Goal: Task Accomplishment & Management: Manage account settings

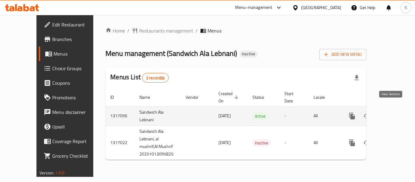
click at [393, 112] on icon "enhanced table" at bounding box center [395, 115] width 7 height 7
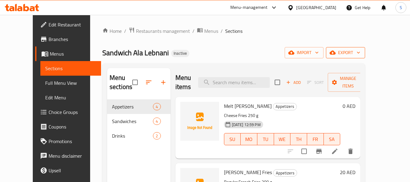
click at [360, 52] on span "export" at bounding box center [345, 53] width 29 height 8
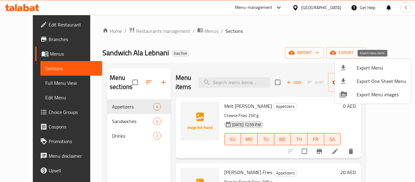
click at [373, 65] on span "Export Menu" at bounding box center [380, 67] width 49 height 7
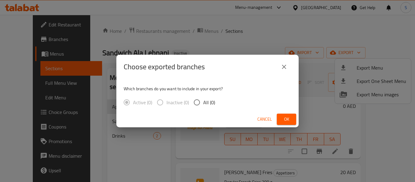
click at [211, 103] on span "All (0)" at bounding box center [209, 102] width 12 height 7
click at [203, 103] on input "All (0)" at bounding box center [196, 102] width 13 height 13
radio input "true"
click at [284, 116] on span "Ok" at bounding box center [286, 119] width 10 height 8
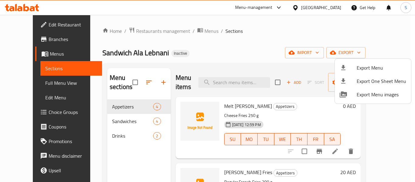
click at [40, 25] on div at bounding box center [207, 91] width 415 height 182
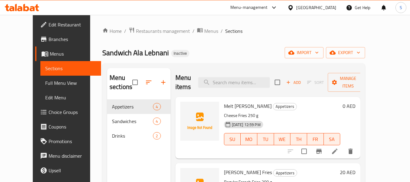
click at [49, 25] on span "Edit Restaurant" at bounding box center [73, 24] width 48 height 7
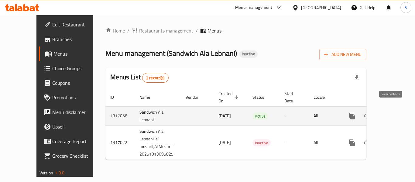
click at [389, 113] on link "enhanced table" at bounding box center [395, 116] width 15 height 15
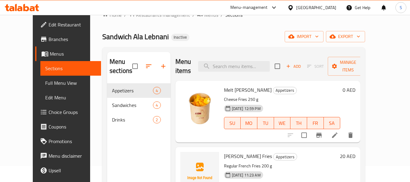
scroll to position [30, 0]
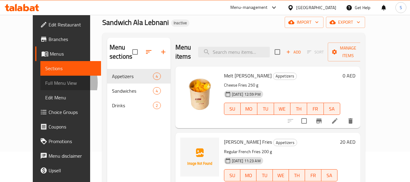
click at [45, 83] on span "Full Menu View" at bounding box center [70, 82] width 51 height 7
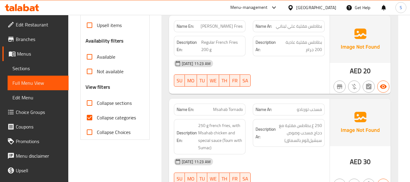
scroll to position [182, 0]
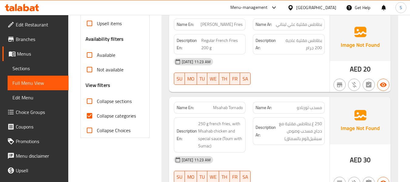
click at [107, 117] on span "Collapse categories" at bounding box center [116, 115] width 39 height 7
click at [97, 117] on input "Collapse categories" at bounding box center [89, 115] width 15 height 15
checkbox input "false"
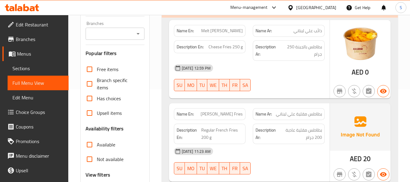
scroll to position [91, 0]
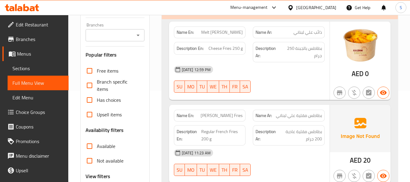
click at [229, 35] on span "Melt [PERSON_NAME]" at bounding box center [222, 32] width 42 height 6
copy span "Melt Ala Lebnani"
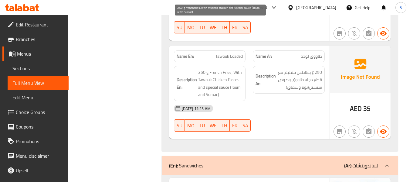
scroll to position [334, 0]
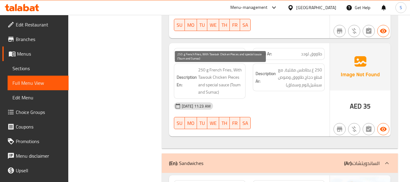
click at [226, 83] on span "250 g French Fries, With Tawouk Chicken Pieces and special sauce (Toum and Suma…" at bounding box center [220, 81] width 45 height 30
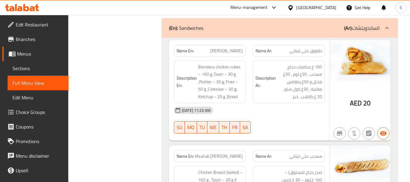
scroll to position [455, 0]
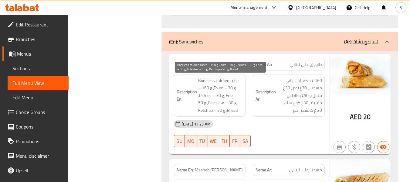
click at [223, 96] on span "Boneless chicken cubes – 160 g ,Toum – 30 g ,Pickles – 30 g, Fries – 50 g ,Cole…" at bounding box center [220, 95] width 45 height 37
click at [229, 101] on span "Boneless chicken cubes – 160 g ,Toum – 30 g ,Pickles – 30 g, Fries – 50 g ,Cole…" at bounding box center [220, 95] width 45 height 37
click at [230, 110] on span "Boneless chicken cubes – 160 g ,Toum – 30 g ,Pickles – 30 g, Fries – 50 g ,Cole…" at bounding box center [220, 95] width 45 height 37
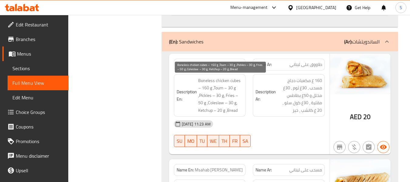
click at [230, 110] on span "Boneless chicken cubes – 160 g ,Toum – 30 g ,Pickles – 30 g, Fries – 50 g ,Cole…" at bounding box center [220, 95] width 45 height 37
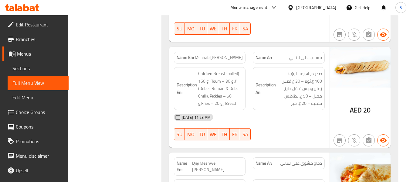
scroll to position [577, 0]
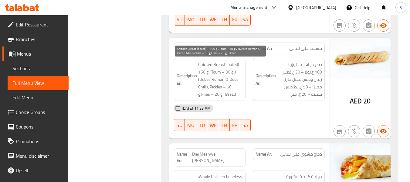
click at [205, 73] on span "Chicken Breast (boiled) – 160 g , Toum – 30 g // (Debes Reman & Debs Chilli), P…" at bounding box center [220, 79] width 45 height 37
drag, startPoint x: 205, startPoint y: 73, endPoint x: 215, endPoint y: 59, distance: 17.4
click at [205, 73] on span "Chicken Breast (boiled) – 160 g , Toum – 30 g // (Debes Reman & Debs Chilli), P…" at bounding box center [220, 79] width 45 height 37
click at [202, 89] on span "Chicken Breast (boiled) – 160 g , Toum – 30 g // (Debes Reman & Debs Chilli), P…" at bounding box center [220, 79] width 45 height 37
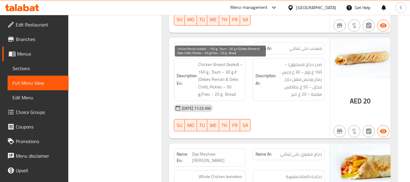
click at [227, 95] on span "Chicken Breast (boiled) – 160 g , Toum – 30 g // (Debes Reman & Debs Chilli), P…" at bounding box center [220, 79] width 45 height 37
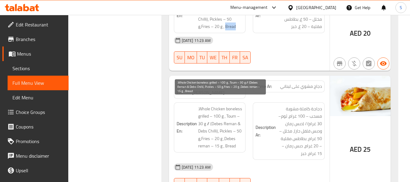
scroll to position [668, 0]
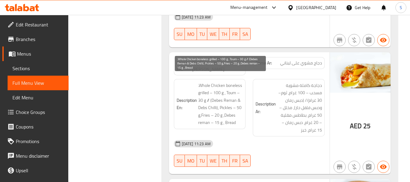
click at [219, 86] on span ".Whole Chicken boneless grilled – 100 g , Toum – 30 g // (Debes Reman & Debs Ch…" at bounding box center [220, 104] width 45 height 45
click at [221, 109] on span ".Whole Chicken boneless grilled – 100 g , Toum – 30 g // (Debes Reman & Debs Ch…" at bounding box center [220, 104] width 45 height 45
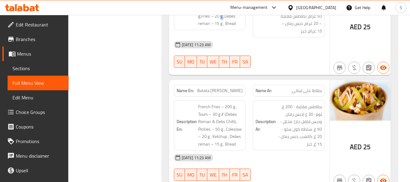
scroll to position [789, 0]
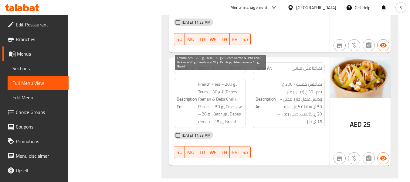
click at [229, 80] on span "French Fries – 200 g , Toum – 30 g // (Debes Reman & Debs Chilli), Pickles – 50…" at bounding box center [220, 102] width 45 height 45
click at [226, 94] on span "French Fries – 200 g , Toum – 30 g // (Debes Reman & Debs Chilli), Pickles – 50…" at bounding box center [220, 102] width 45 height 45
click at [202, 108] on span "French Fries – 200 g , Toum – 30 g // (Debes Reman & Debs Chilli), Pickles – 50…" at bounding box center [220, 102] width 45 height 45
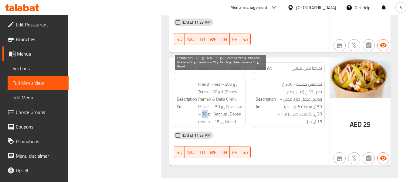
click at [202, 108] on span "French Fries – 200 g , Toum – 30 g // (Debes Reman & Debs Chilli), Pickles – 50…" at bounding box center [220, 102] width 45 height 45
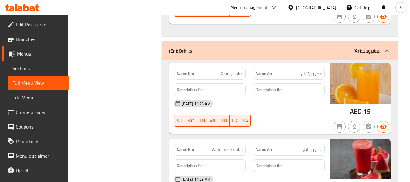
scroll to position [971, 0]
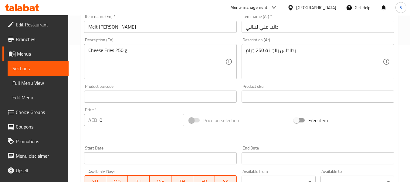
scroll to position [152, 0]
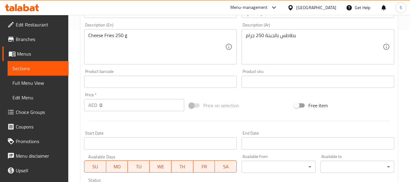
click at [134, 105] on input "0" at bounding box center [142, 105] width 85 height 12
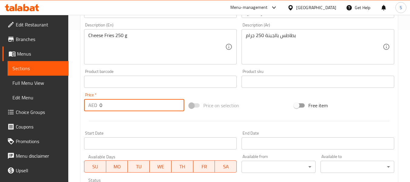
click at [133, 105] on input "0" at bounding box center [142, 105] width 85 height 12
type input "25"
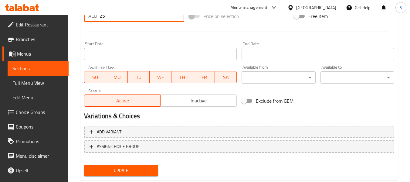
scroll to position [256, 0]
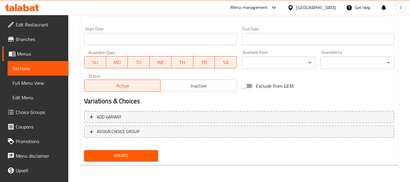
click at [132, 157] on span "Update" at bounding box center [121, 156] width 64 height 8
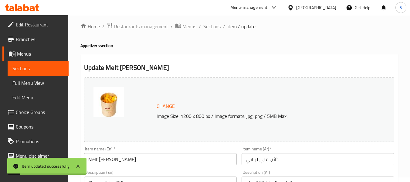
scroll to position [0, 0]
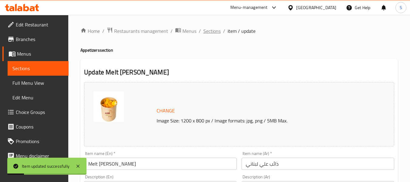
click at [217, 34] on span "Sections" at bounding box center [211, 30] width 17 height 7
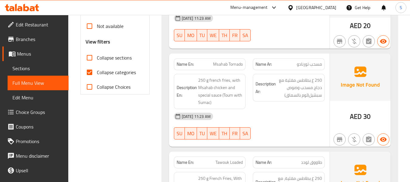
scroll to position [212, 0]
click at [117, 70] on span "Collapse categories" at bounding box center [116, 71] width 39 height 7
click at [97, 70] on input "Collapse categories" at bounding box center [89, 72] width 15 height 15
checkbox input "false"
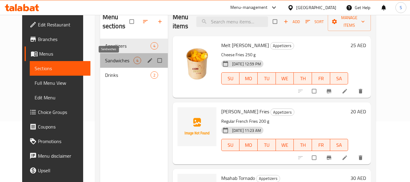
click at [114, 61] on span "Sandwiches" at bounding box center [119, 60] width 29 height 7
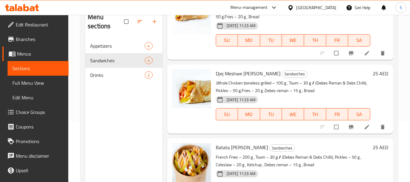
scroll to position [138, 0]
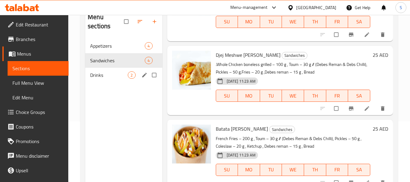
click at [121, 81] on div "Drinks 2" at bounding box center [123, 75] width 77 height 15
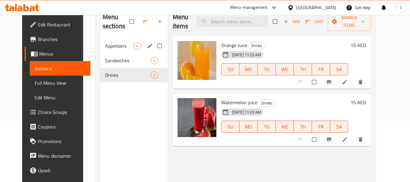
click at [108, 49] on span "Appetizers" at bounding box center [119, 45] width 29 height 7
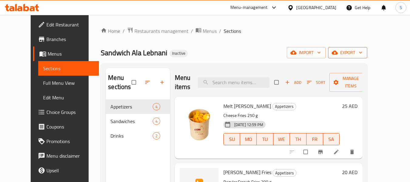
click at [367, 48] on button "export" at bounding box center [347, 52] width 39 height 11
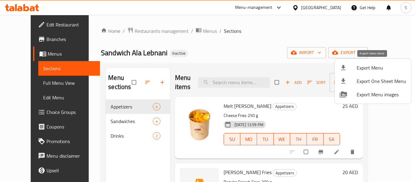
click at [368, 70] on span "Export Menu" at bounding box center [380, 67] width 49 height 7
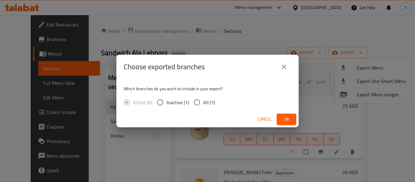
drag, startPoint x: 203, startPoint y: 104, endPoint x: 261, endPoint y: 117, distance: 59.1
click at [204, 104] on span "All (1)" at bounding box center [209, 102] width 12 height 7
click at [203, 104] on input "All (1)" at bounding box center [196, 102] width 13 height 13
radio input "true"
click at [287, 120] on span "Ok" at bounding box center [286, 119] width 10 height 8
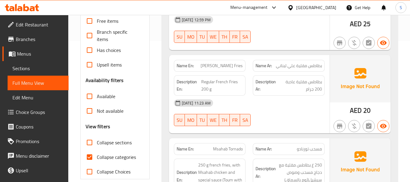
scroll to position [152, 0]
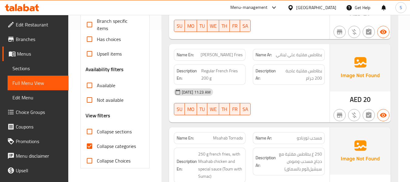
drag, startPoint x: 104, startPoint y: 147, endPoint x: 188, endPoint y: 130, distance: 85.8
click at [104, 147] on span "Collapse categories" at bounding box center [116, 145] width 39 height 7
click at [97, 147] on input "Collapse categories" at bounding box center [89, 146] width 15 height 15
checkbox input "false"
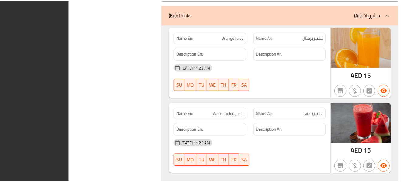
scroll to position [976, 0]
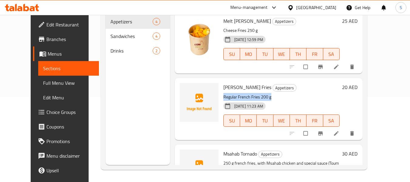
drag, startPoint x: 215, startPoint y: 97, endPoint x: 264, endPoint y: 97, distance: 48.3
click at [264, 97] on p "Regular French Fries 200 g" at bounding box center [281, 97] width 117 height 8
click at [239, 96] on p "Regular French Fries 200 g" at bounding box center [281, 97] width 117 height 8
drag, startPoint x: 230, startPoint y: 97, endPoint x: 252, endPoint y: 97, distance: 21.9
click at [252, 97] on p "Regular French Fries 200 g" at bounding box center [281, 97] width 117 height 8
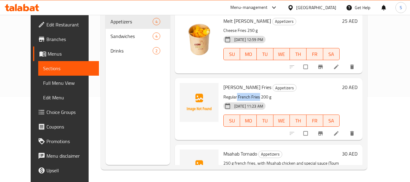
copy p "French Fries"
click at [187, 91] on circle "upload picture" at bounding box center [188, 92] width 2 height 2
click at [185, 91] on icon "upload picture" at bounding box center [187, 91] width 5 height 5
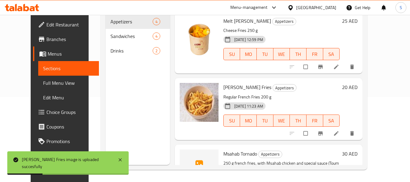
click at [227, 88] on span "[PERSON_NAME] Fries" at bounding box center [247, 87] width 48 height 9
copy h6 "[PERSON_NAME] Fries"
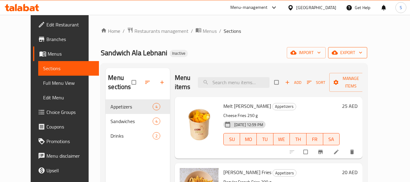
click at [362, 51] on span "export" at bounding box center [347, 53] width 29 height 8
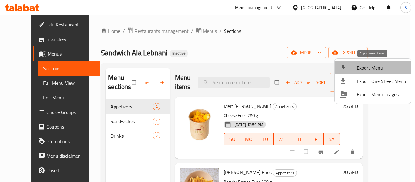
click at [379, 65] on span "Export Menu" at bounding box center [380, 67] width 49 height 7
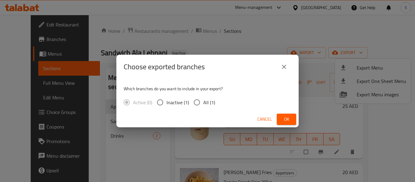
click at [208, 105] on span "All (1)" at bounding box center [209, 102] width 12 height 7
click at [203, 105] on input "All (1)" at bounding box center [196, 102] width 13 height 13
radio input "true"
drag, startPoint x: 284, startPoint y: 120, endPoint x: 283, endPoint y: 44, distance: 75.9
click at [284, 120] on span "Ok" at bounding box center [286, 119] width 10 height 8
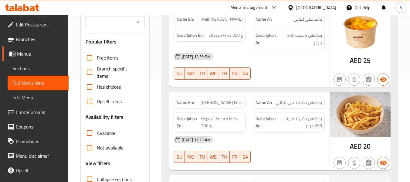
scroll to position [121, 0]
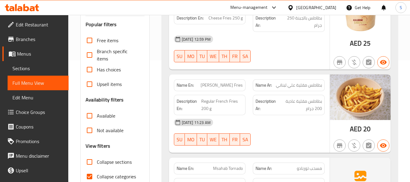
click at [108, 176] on span "Collapse categories" at bounding box center [116, 176] width 39 height 7
click at [97, 176] on input "Collapse categories" at bounding box center [89, 176] width 15 height 15
checkbox input "false"
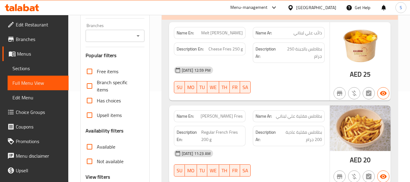
scroll to position [91, 0]
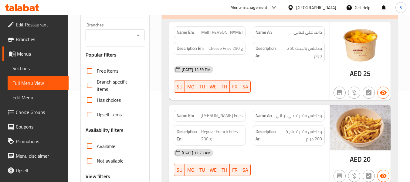
click at [221, 112] on span "Ala Lebnani Fries" at bounding box center [222, 115] width 42 height 6
copy span "Ala Lebnani Fries"
click at [309, 7] on div "United Arab Emirates" at bounding box center [316, 7] width 40 height 7
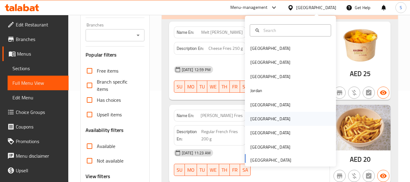
click at [268, 122] on div "[GEOGRAPHIC_DATA]" at bounding box center [290, 119] width 91 height 14
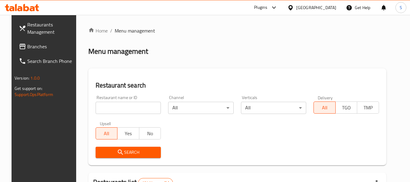
click at [128, 109] on input "search" at bounding box center [129, 108] width 66 height 12
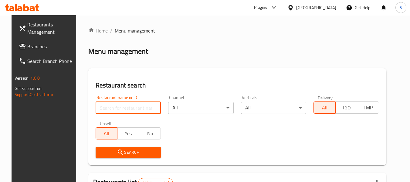
paste input "707640"
type input "707640"
click button "Search" at bounding box center [129, 152] width 66 height 11
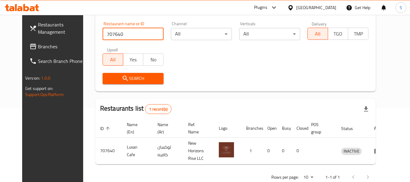
scroll to position [81, 0]
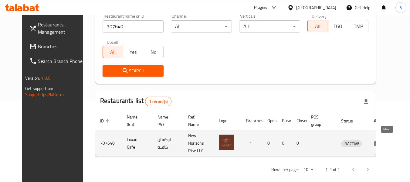
click at [385, 143] on link "enhanced table" at bounding box center [379, 143] width 11 height 7
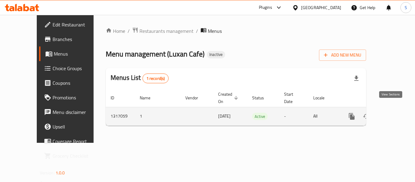
click at [394, 113] on icon "enhanced table" at bounding box center [395, 116] width 7 height 7
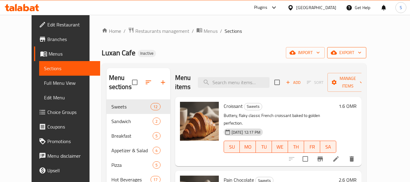
click at [361, 53] on span "export" at bounding box center [346, 53] width 29 height 8
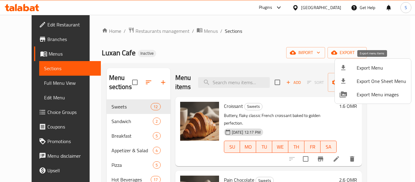
click at [375, 66] on span "Export Menu" at bounding box center [380, 67] width 49 height 7
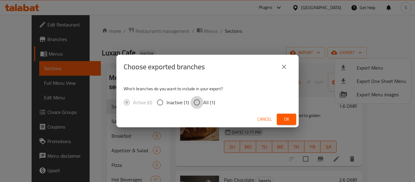
click at [197, 102] on input "All (1)" at bounding box center [196, 102] width 13 height 13
radio input "true"
click at [279, 118] on button "Ok" at bounding box center [286, 119] width 19 height 11
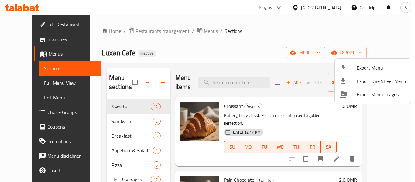
click at [233, 46] on div at bounding box center [207, 91] width 415 height 182
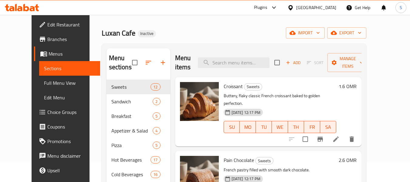
scroll to position [30, 0]
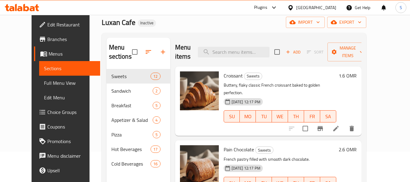
click at [44, 85] on span "Full Menu View" at bounding box center [69, 82] width 51 height 7
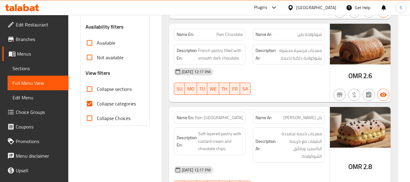
scroll to position [212, 0]
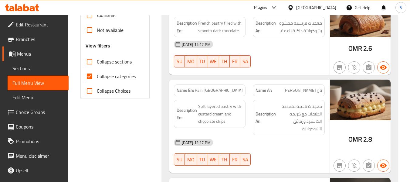
click at [128, 76] on span "Collapse categories" at bounding box center [116, 76] width 39 height 7
click at [97, 76] on input "Collapse categories" at bounding box center [89, 76] width 15 height 15
checkbox input "false"
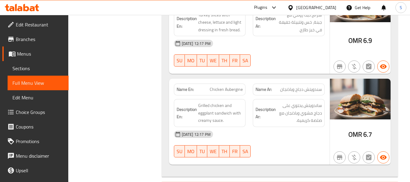
scroll to position [1294, 0]
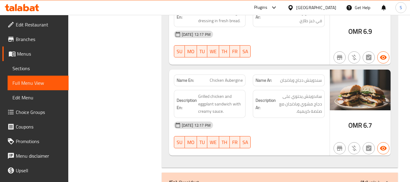
click at [236, 74] on div "Name En: Chicken Aubergine" at bounding box center [210, 80] width 72 height 12
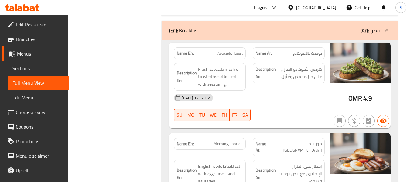
scroll to position [1416, 0]
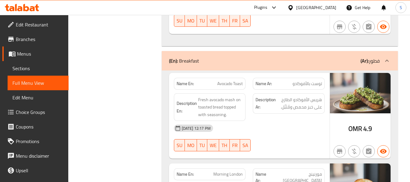
click at [239, 80] on span "Avocado Toast" at bounding box center [229, 83] width 25 height 6
copy span "Avocado Toast"
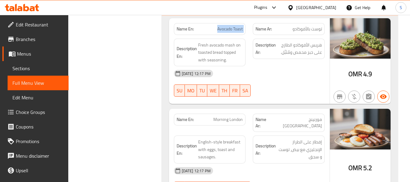
scroll to position [1477, 0]
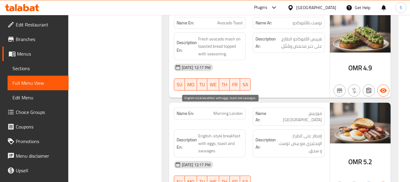
click at [207, 132] on span "English-style breakfast with eggs, toast and sausages." at bounding box center [220, 143] width 45 height 22
click at [206, 132] on span "English-style breakfast with eggs, toast and sausages." at bounding box center [220, 143] width 45 height 22
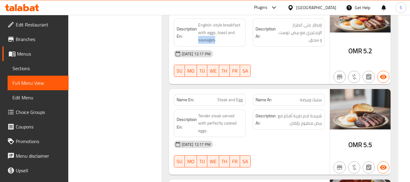
scroll to position [1598, 0]
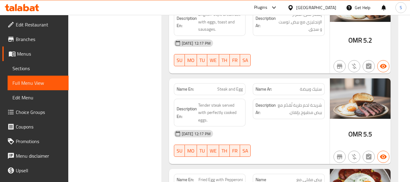
click at [229, 86] on span "Steak and Egg" at bounding box center [229, 89] width 25 height 6
copy span "Steak and Egg"
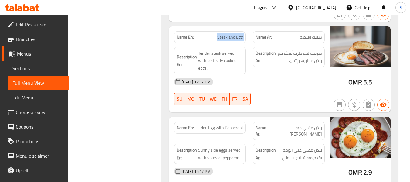
scroll to position [1659, 0]
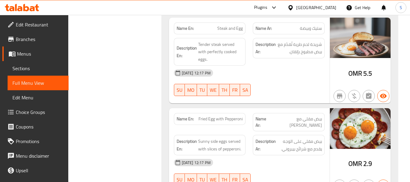
click at [233, 116] on span "Fried Egg with Pepperoni" at bounding box center [220, 119] width 44 height 6
copy span "Fried Egg with Pepperoni"
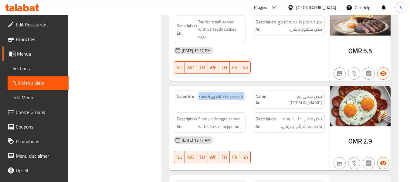
scroll to position [1750, 0]
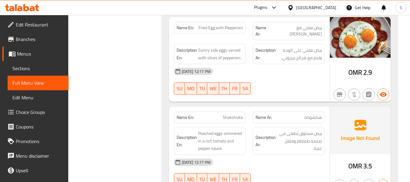
click at [236, 114] on span "Shakshuka" at bounding box center [233, 117] width 20 height 6
copy span "Shakshuka"
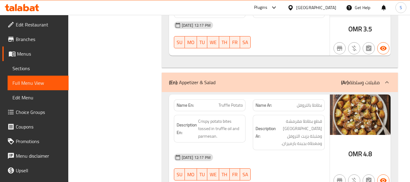
scroll to position [1902, 0]
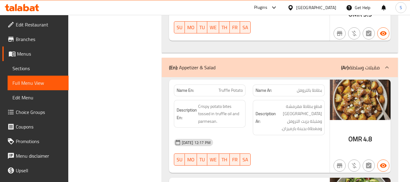
click at [233, 87] on span "Truffle Potato" at bounding box center [231, 90] width 24 height 6
click at [232, 87] on span "Truffle Potato" at bounding box center [231, 90] width 24 height 6
copy span "Truffle Potato"
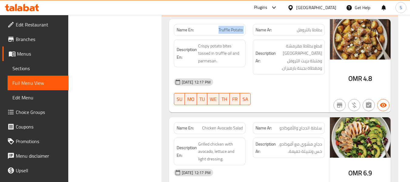
scroll to position [1962, 0]
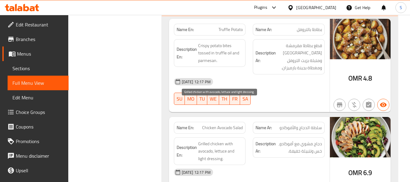
click at [207, 140] on span "Grilled chicken with avocado, lettuce and light dressing." at bounding box center [220, 151] width 45 height 22
click at [215, 140] on span "Grilled chicken with avocado, lettuce and light dressing." at bounding box center [220, 151] width 45 height 22
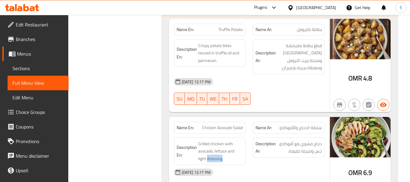
scroll to position [2053, 0]
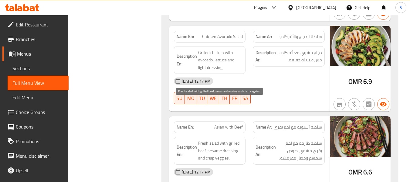
click at [204, 139] on span "Fresh salad with grilled beef, sesame dressing and crisp veggies." at bounding box center [220, 150] width 45 height 22
click at [230, 139] on span "Fresh salad with grilled beef, sesame dressing and crisp veggies." at bounding box center [220, 150] width 45 height 22
click at [221, 139] on span "Fresh salad with grilled beef, sesame dressing and crisp veggies." at bounding box center [220, 150] width 45 height 22
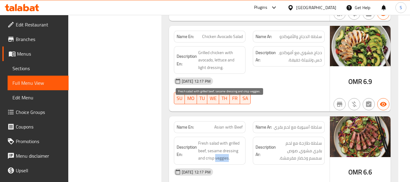
click at [221, 139] on span "Fresh salad with grilled beef, sesame dressing and crisp veggies." at bounding box center [220, 150] width 45 height 22
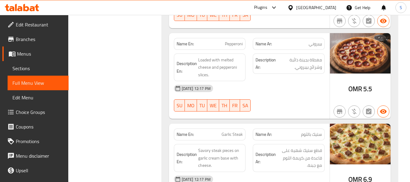
scroll to position [2478, 0]
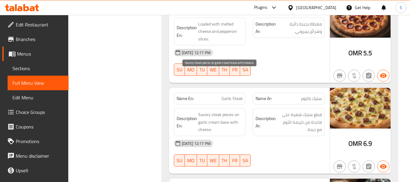
click at [228, 111] on span "Savory steak pieces on garlic cream base with cheese." at bounding box center [220, 122] width 45 height 22
click at [202, 111] on span "Savory steak pieces on garlic cream base with cheese." at bounding box center [220, 122] width 45 height 22
click at [203, 111] on span "Savory steak pieces on garlic cream base with cheese." at bounding box center [220, 122] width 45 height 22
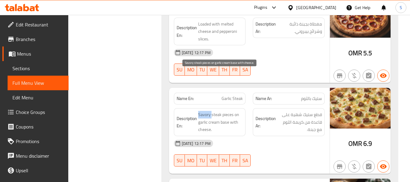
click at [203, 111] on span "Savory steak pieces on garlic cream base with cheese." at bounding box center [220, 122] width 45 height 22
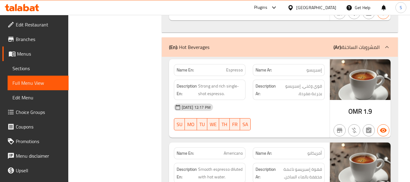
scroll to position [2842, 0]
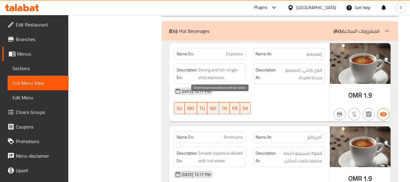
click at [218, 149] on span "Smooth espresso diluted with hot water." at bounding box center [220, 156] width 45 height 15
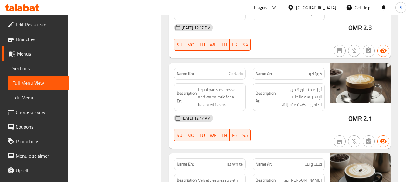
scroll to position [3085, 0]
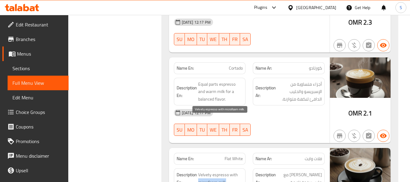
drag, startPoint x: 198, startPoint y: 129, endPoint x: 226, endPoint y: 129, distance: 27.6
click at [226, 171] on span "Velvety espresso with microfoam milk." at bounding box center [220, 178] width 45 height 15
copy span "microfoam milk"
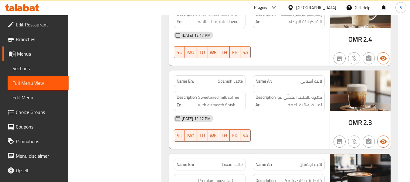
scroll to position [3541, 0]
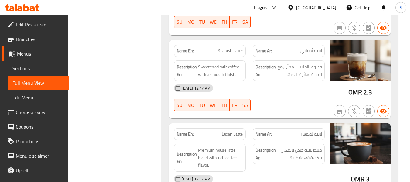
click at [238, 131] on span "Luxan Latte" at bounding box center [232, 134] width 21 height 6
copy span "Luxan Latte"
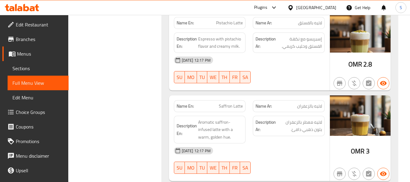
scroll to position [3753, 0]
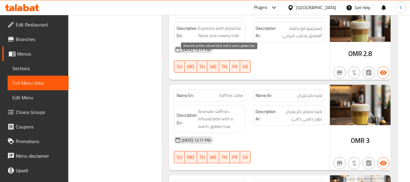
click at [225, 108] on span "Aromatic saffron-infused latte with a warm, golden hue." at bounding box center [220, 119] width 45 height 22
copy span "hue"
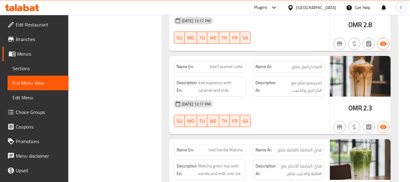
scroll to position [4937, 0]
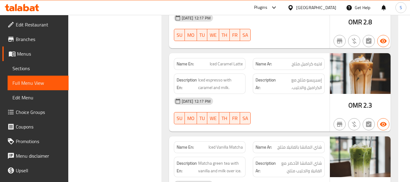
click at [214, 144] on span "Iced Vanilla Matcha" at bounding box center [226, 147] width 34 height 6
copy span "Iced Vanilla Matcha"
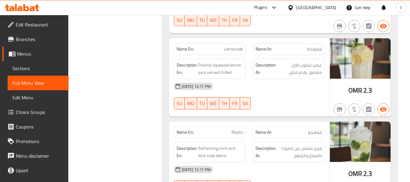
scroll to position [5210, 0]
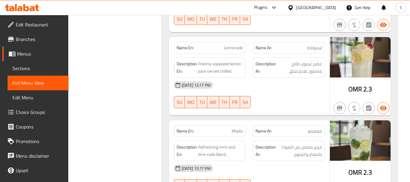
click at [235, 128] on span "Mojito" at bounding box center [237, 131] width 11 height 6
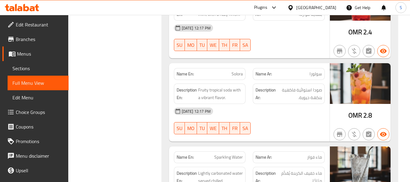
scroll to position [5537, 0]
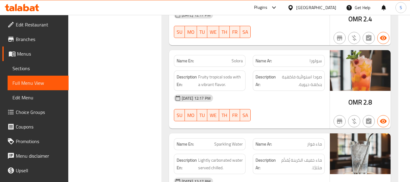
click at [241, 141] on span "Sparkling Water" at bounding box center [228, 144] width 29 height 6
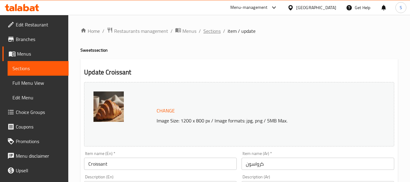
click at [213, 32] on span "Sections" at bounding box center [211, 30] width 17 height 7
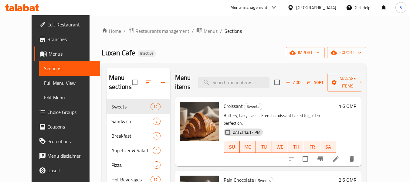
scroll to position [30, 0]
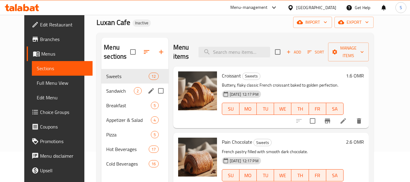
click at [114, 88] on span "Sandwich" at bounding box center [120, 90] width 28 height 7
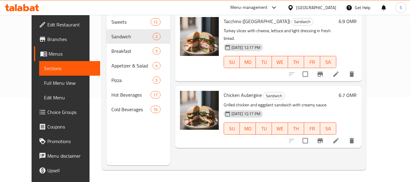
scroll to position [85, 0]
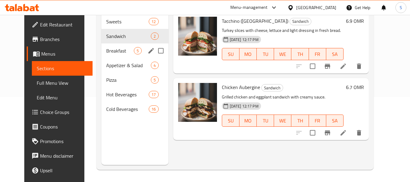
click at [109, 55] on div "Breakfast 5" at bounding box center [134, 50] width 67 height 15
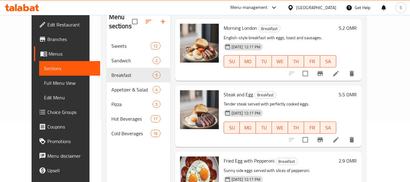
scroll to position [91, 0]
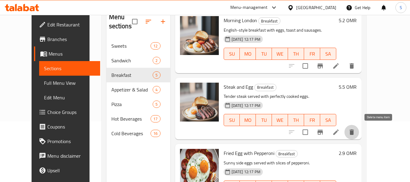
click at [355, 131] on icon "delete" at bounding box center [351, 131] width 7 height 7
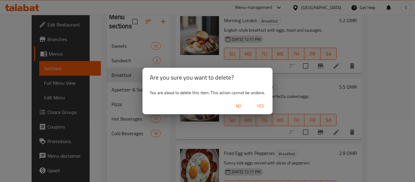
click at [263, 106] on span "Yes" at bounding box center [260, 106] width 15 height 8
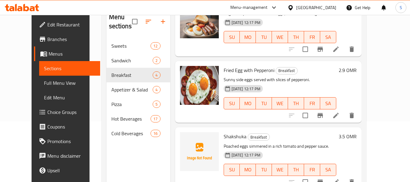
scroll to position [85, 0]
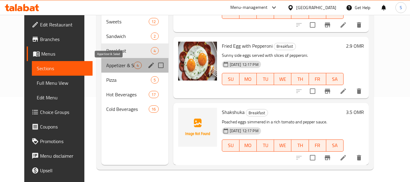
click at [106, 63] on span "Appetizer & Salad" at bounding box center [120, 65] width 28 height 7
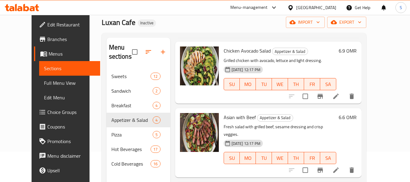
scroll to position [108, 0]
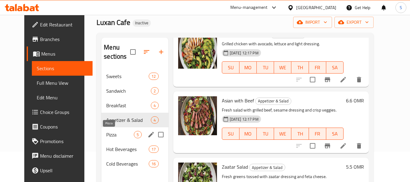
click at [106, 136] on span "Pizza" at bounding box center [120, 134] width 28 height 7
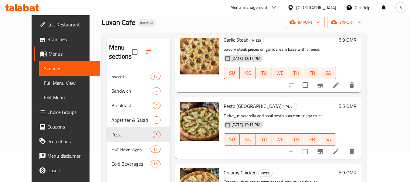
scroll to position [174, 0]
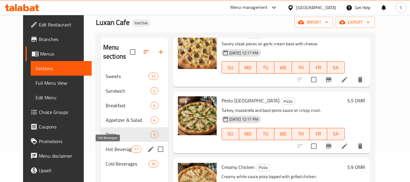
click at [117, 149] on span "Hot Beverages" at bounding box center [119, 148] width 26 height 7
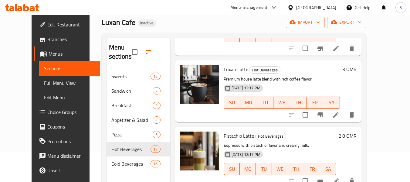
scroll to position [605, 0]
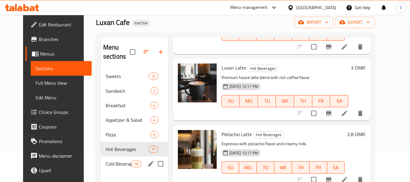
click at [110, 165] on span "Cold Beverages" at bounding box center [119, 163] width 26 height 7
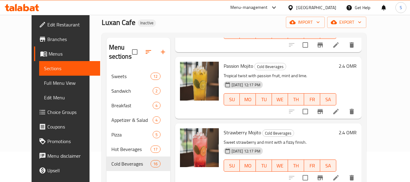
scroll to position [811, 0]
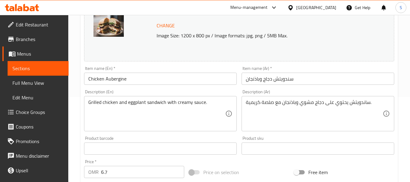
scroll to position [121, 0]
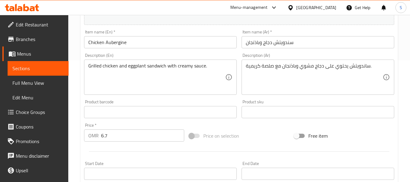
click at [157, 45] on input "Chicken Aubergine" at bounding box center [160, 42] width 153 height 12
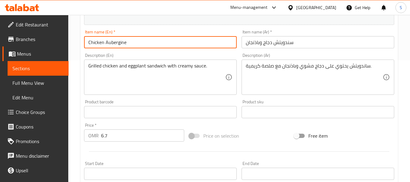
click at [157, 45] on input "Chicken Aubergine" at bounding box center [160, 42] width 153 height 12
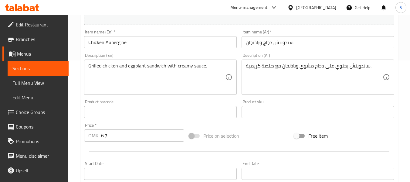
drag, startPoint x: 169, startPoint y: 57, endPoint x: 176, endPoint y: 57, distance: 7.3
click at [169, 57] on div "Description (En) Grilled chicken and eggplant sandwich with creamy sauce. Descr…" at bounding box center [160, 74] width 153 height 42
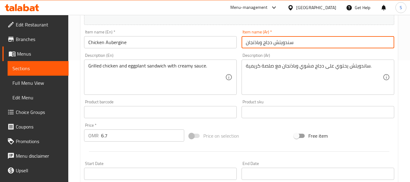
click at [289, 42] on input "سندويتش دجاج وباذنجان" at bounding box center [318, 42] width 153 height 12
type input "دجاج وباذنجان"
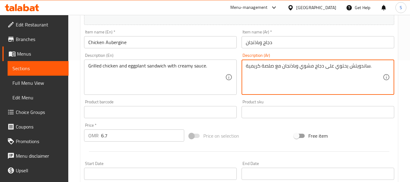
drag, startPoint x: 342, startPoint y: 69, endPoint x: 323, endPoint y: 70, distance: 19.2
type textarea "ساندويتش دجاج مشوي وباذنجان مع صلصة كريمية."
click at [312, 43] on input "دجاج وباذنجان" at bounding box center [318, 42] width 153 height 12
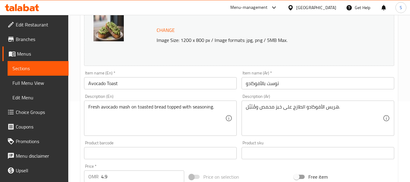
scroll to position [91, 0]
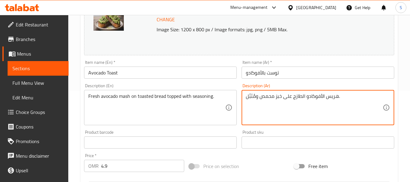
drag, startPoint x: 256, startPoint y: 97, endPoint x: 246, endPoint y: 94, distance: 10.9
type textarea "هريس الأفوكادو الطازج على خبز محمص ومغطي بالتتبيلة."
click at [188, 74] on input "Avocado Toast" at bounding box center [160, 72] width 153 height 12
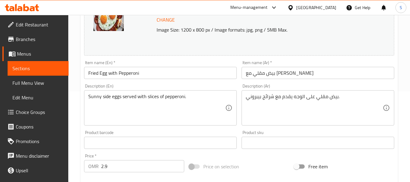
scroll to position [91, 0]
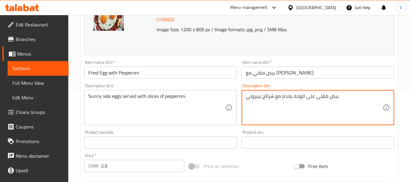
drag, startPoint x: 328, startPoint y: 97, endPoint x: 294, endPoint y: 97, distance: 34.3
click at [304, 100] on textarea "بيضعيون يقدم مع شرائح بيبروني." at bounding box center [314, 107] width 137 height 29
type textarea "بيض عيون يقدم مع شرائح بيبروني."
click at [307, 77] on input "بيض مقلي مع [PERSON_NAME]" at bounding box center [318, 72] width 153 height 12
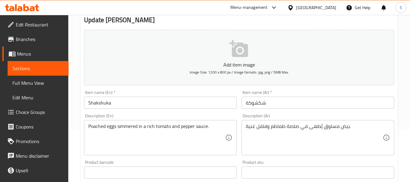
scroll to position [61, 0]
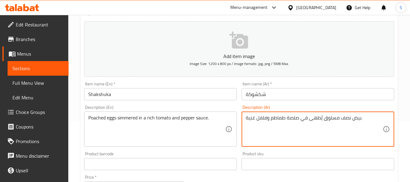
click at [308, 118] on textarea "بيض نصف مسلوق يُطهى في صلصة طماطم وفلفل غنية." at bounding box center [314, 129] width 137 height 29
click at [307, 121] on textarea "بيض نصف مسلوق يُطهى في صلصة طماطم وفلفل غنية." at bounding box center [314, 129] width 137 height 29
type textarea "بيض نصف مسلوق يُطهى ببطء في صلصة طماطم وفلفل غنية."
click at [278, 93] on input "شكشوكة" at bounding box center [318, 94] width 153 height 12
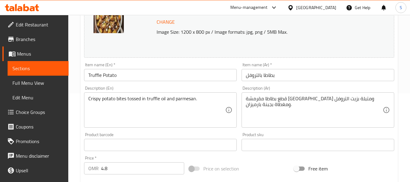
scroll to position [91, 0]
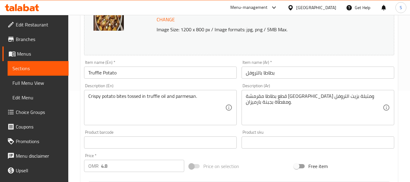
click at [141, 94] on textarea "Crispy potato bites tossed in truffle oil and parmesan." at bounding box center [156, 107] width 137 height 29
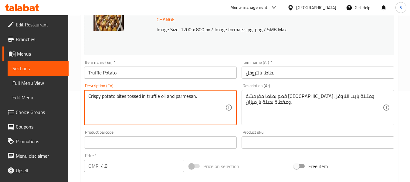
click at [141, 94] on textarea "Crispy potato bites tossed in truffle oil and parmesan." at bounding box center [156, 107] width 137 height 29
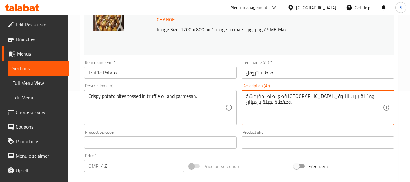
click at [253, 102] on textarea "قطع بطاطا مقرمشة [GEOGRAPHIC_DATA] ومتبلة بزيت التروفل ومغطاة بجبنة بارميزان." at bounding box center [314, 107] width 137 height 29
paste textarea "مقرمشة مقلية بزيت الكمأة وال"
click at [300, 97] on textarea "قطع بطاطس مقرمشة [GEOGRAPHIC_DATA] بزيت الكمأة والبارميزان." at bounding box center [314, 107] width 137 height 29
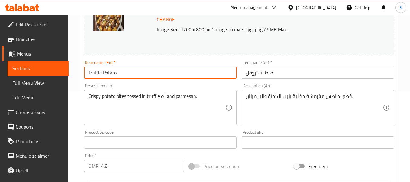
click at [190, 75] on input "Truffle Potato" at bounding box center [160, 72] width 153 height 12
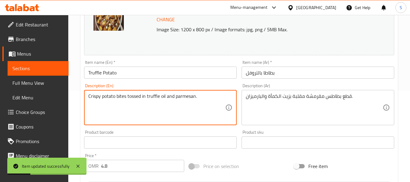
click at [120, 94] on textarea "Crispy potato bites tossed in truffle oil and parmesan." at bounding box center [156, 107] width 137 height 29
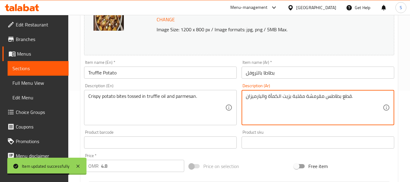
click at [346, 95] on textarea "قطع بطاطس مقرمشة مقلبة بزيت الكمأة والبارميزان." at bounding box center [314, 107] width 137 height 29
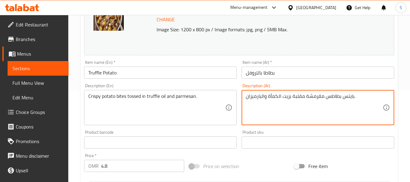
type textarea "بايتس بطاطس مقرمشة مقلبة بزيت الكمأة والبارميزان."
click at [344, 82] on div "Description (Ar) بايتس بطاطس مقرمشة مقلبة بزيت الكمأة والبارميزان. Description …" at bounding box center [318, 104] width 158 height 46
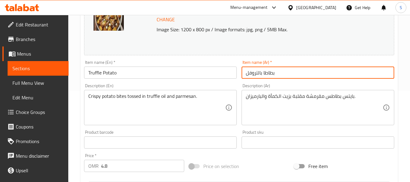
click at [344, 76] on input "بطاطا بالتروفل" at bounding box center [318, 72] width 153 height 12
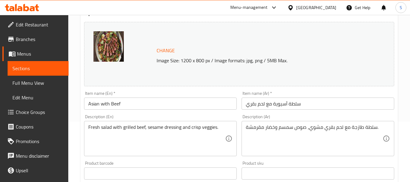
scroll to position [61, 0]
click at [295, 103] on input "سلطة آسيوية مع لحم بقري" at bounding box center [318, 103] width 153 height 12
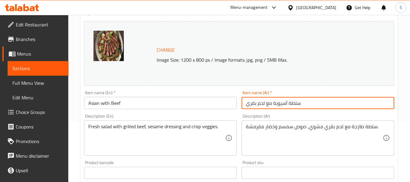
click at [295, 103] on input "سلطة آسيوية مع لحم بقري" at bounding box center [318, 103] width 153 height 12
click at [273, 102] on input "آسيوية مع لحم بقري" at bounding box center [318, 103] width 153 height 12
type input "آسيوي مع لحم بقري"
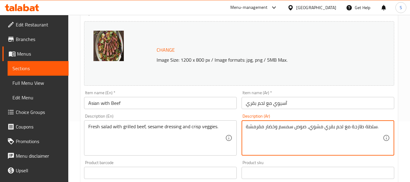
drag, startPoint x: 249, startPoint y: 126, endPoint x: 245, endPoint y: 125, distance: 3.6
type textarea "سلطة طازجة مع لحم بقري مشوي، صوص سمسم وخضار مقرمش."
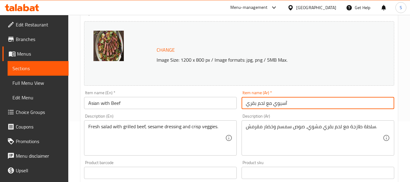
click at [299, 100] on input "آسيوي مع لحم بقري" at bounding box center [318, 103] width 153 height 12
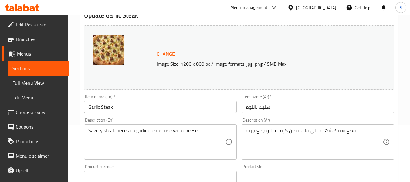
scroll to position [91, 0]
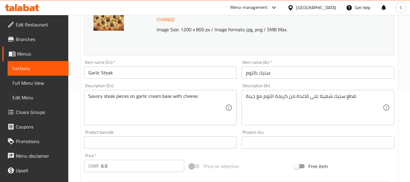
click at [329, 97] on textarea "قطع ستيك شهية على قاعدة من كريمة الثوم مع جبنة." at bounding box center [314, 107] width 137 height 29
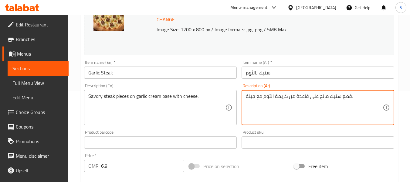
type textarea "قطع ستيك مالح على قاعدة من كريمة الثوم مع جبنة."
click at [306, 70] on input "ستيك بالثوم" at bounding box center [318, 72] width 153 height 12
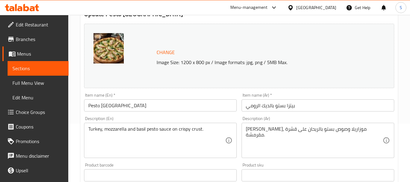
scroll to position [61, 0]
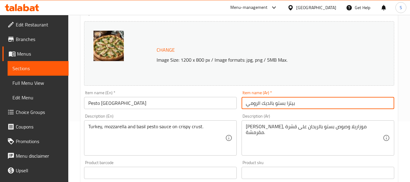
click at [292, 101] on input "بيتزا بستو بالديك الرومي" at bounding box center [318, 103] width 153 height 12
click at [284, 102] on input "بستو بالديك الرومي" at bounding box center [318, 103] width 153 height 12
type input "بيستو بالديك الرومي"
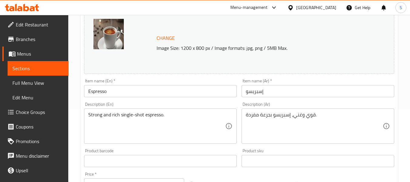
scroll to position [91, 0]
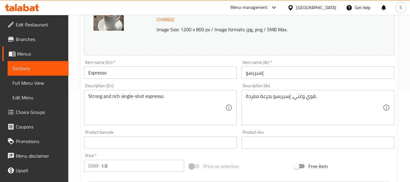
click at [243, 96] on div "قوي وغني، إسبريسو بجرعة مفردة. Description (Ar)" at bounding box center [318, 107] width 153 height 35
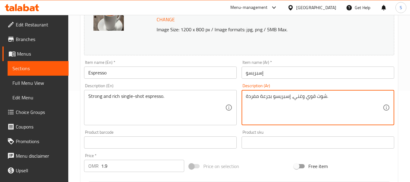
click at [243, 95] on div "شوت قوي وغني، إسبريسو بجرعة مفردة. Description (Ar)" at bounding box center [318, 107] width 153 height 35
drag, startPoint x: 292, startPoint y: 97, endPoint x: 297, endPoint y: 105, distance: 9.6
click at [292, 97] on textarea "شوت قوي وغني، إسبريسو بجرعة مفردة." at bounding box center [314, 107] width 137 height 29
drag, startPoint x: 267, startPoint y: 95, endPoint x: 245, endPoint y: 93, distance: 22.5
click at [245, 93] on div "شوت قوي وغني من إسبريسو بجرعة مفردة. Description (Ar)" at bounding box center [318, 107] width 153 height 35
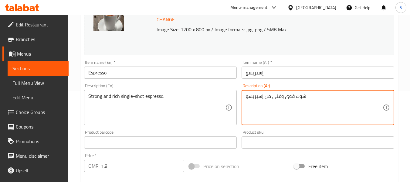
click at [263, 95] on textarea "شوت قوي وغني من إسبريسو ." at bounding box center [314, 107] width 137 height 29
click at [270, 94] on textarea "شوت قوي وغني من سينجل إسبريسو ." at bounding box center [314, 107] width 137 height 29
click at [313, 97] on textarea "شوت قوي وغني من إسبريسو ." at bounding box center [314, 107] width 137 height 29
paste textarea "سينجل"
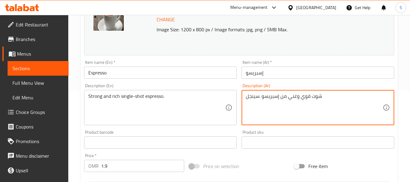
click at [259, 100] on textarea "شوت قوي وغني من إسبريسو .سينجل" at bounding box center [314, 107] width 137 height 29
click at [260, 100] on textarea "شوت قوي وغني من إسبريسو .سينجل" at bounding box center [314, 107] width 137 height 29
click at [279, 98] on textarea "شوت قوي وغني من إسبريسو .سينجل" at bounding box center [314, 107] width 137 height 29
click at [259, 96] on textarea "شوت قوي وغني من إسبريسو .سينجل" at bounding box center [314, 107] width 137 height 29
type textarea "شوت قوي وغني من إسبريسو سينجل"
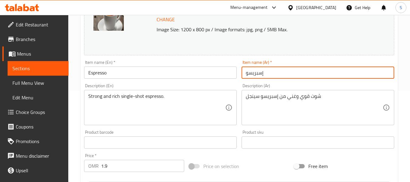
click at [283, 69] on input "إسبريسو" at bounding box center [318, 72] width 153 height 12
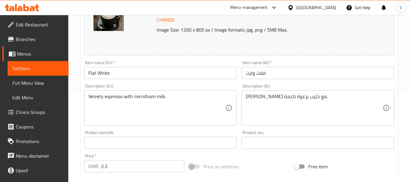
scroll to position [91, 0]
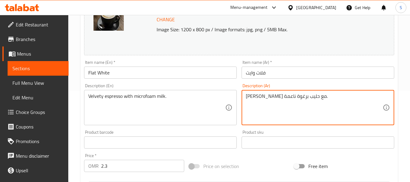
click at [255, 98] on textarea "[PERSON_NAME] مع حليب برغوة ناعمة." at bounding box center [314, 107] width 137 height 29
type textarea "إسبريسو مخملي مع حليب برغوة صغيرة ."
click at [294, 75] on input "فلات وايت" at bounding box center [318, 72] width 153 height 12
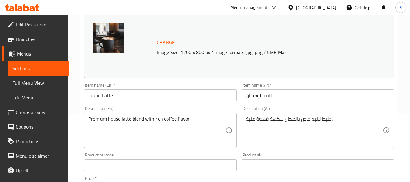
scroll to position [91, 0]
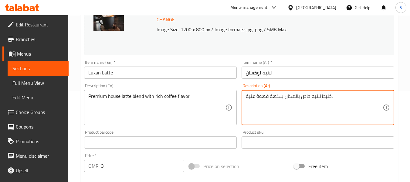
click at [280, 94] on textarea "خليط لاتيه خاص بالمكان بنكهة قهوة غنية." at bounding box center [314, 107] width 137 height 29
paste textarea "مزيج لاتيه منزلي فاخر"
type textarea "مزيج لاتيه منزلي فاخر بنكهة قهوة غنية."
click at [292, 71] on input "لاتيه لوكسان" at bounding box center [318, 72] width 153 height 12
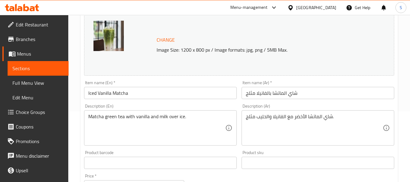
scroll to position [91, 0]
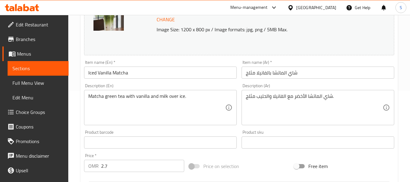
click at [291, 74] on input "شاي الماتشا بالفانيلا مثلج" at bounding box center [318, 72] width 153 height 12
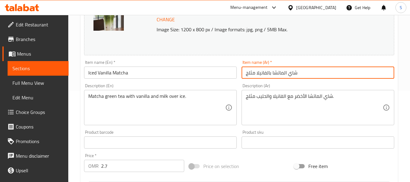
click at [291, 74] on input "شاي الماتشا بالفانيلا مثلج" at bounding box center [318, 72] width 153 height 12
drag, startPoint x: 284, startPoint y: 73, endPoint x: 289, endPoint y: 73, distance: 5.2
click at [289, 73] on input "الماتشا بالفانيلا مثلج" at bounding box center [318, 72] width 153 height 12
type input "ماتشا بالفانيلا مثلج"
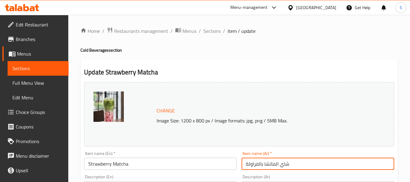
drag, startPoint x: 276, startPoint y: 163, endPoint x: 292, endPoint y: 162, distance: 15.5
click at [292, 162] on input "شاي الماتشا بالفراولة" at bounding box center [318, 164] width 153 height 12
type input "ماتشا بالفراولة"
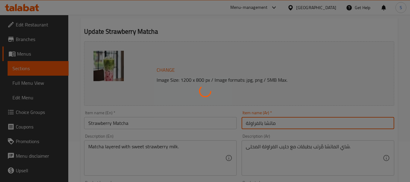
scroll to position [61, 0]
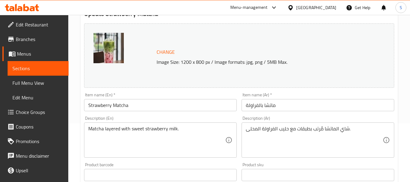
scroll to position [61, 0]
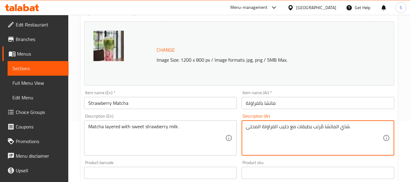
click at [317, 127] on textarea "شاي الماتشا مُرتب بطبقات مع حليب الفراولة المحلى." at bounding box center [314, 138] width 137 height 29
click at [309, 105] on input "ماتشا بالفراولة" at bounding box center [318, 103] width 153 height 12
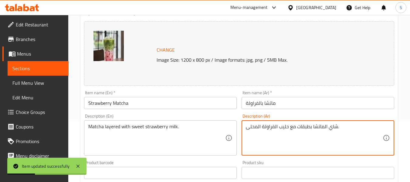
click at [331, 127] on textarea "شاي الماتشا بطبقات مع حليب الفراولة المحلى." at bounding box center [314, 138] width 137 height 29
type textarea "الماتشا بطبقات مع حليب الفراولة المحلى."
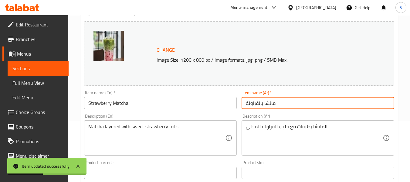
click at [321, 105] on input "ماتشا بالفراولة" at bounding box center [318, 103] width 153 height 12
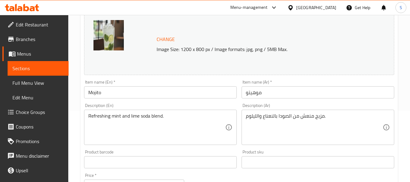
scroll to position [91, 0]
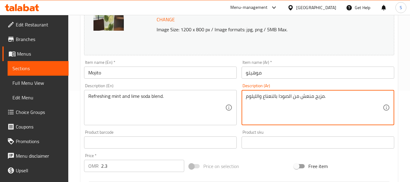
drag, startPoint x: 257, startPoint y: 97, endPoint x: 242, endPoint y: 97, distance: 14.6
type textarea "مزيج منعش من الصودا بالنعناع والحامض."
click at [313, 72] on input "موهيتو" at bounding box center [318, 72] width 153 height 12
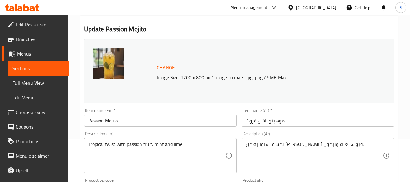
scroll to position [61, 0]
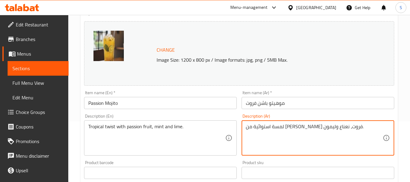
click at [252, 125] on textarea "لمسة استوائية من باشن فروت، نعناع وليمون." at bounding box center [314, 138] width 137 height 29
click at [257, 127] on textarea "لمسة استوائية من باشن فروت، نعناع وليمون." at bounding box center [314, 138] width 137 height 29
drag, startPoint x: 259, startPoint y: 127, endPoint x: 244, endPoint y: 126, distance: 14.9
click at [244, 126] on div "لمسة استوائية من باشن فروت، نعناع وليمون. Description (Ar)" at bounding box center [318, 137] width 153 height 35
type textarea "لمسة استوائية من باشن فروت، نعناع وحامض."
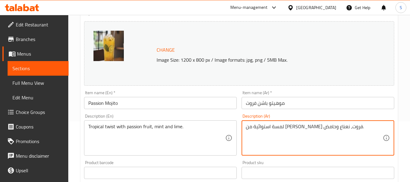
click at [325, 102] on input "موهيتو باشن فروت" at bounding box center [318, 103] width 153 height 12
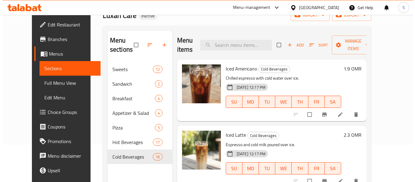
scroll to position [30, 0]
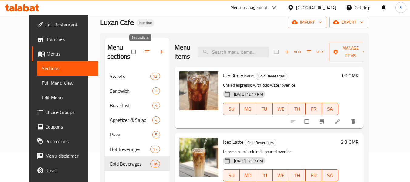
click at [144, 54] on icon "button" at bounding box center [147, 52] width 6 height 6
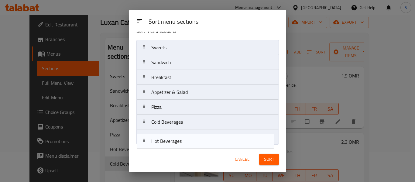
drag, startPoint x: 170, startPoint y: 133, endPoint x: 170, endPoint y: 146, distance: 13.1
click at [170, 146] on div "Sort menu sections Sort menu sections Sweets Sandwich Breakfast Appetizer & Sal…" at bounding box center [207, 91] width 157 height 162
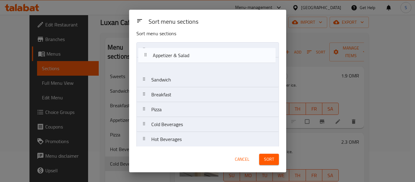
scroll to position [0, 0]
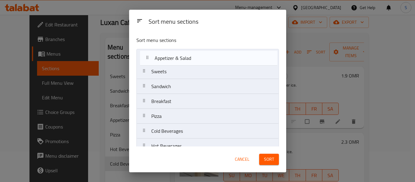
drag, startPoint x: 180, startPoint y: 95, endPoint x: 183, endPoint y: 59, distance: 36.3
click at [183, 59] on nav "Sweets Sandwich Breakfast Appetizer & Salad Pizza Cold Beverages Hot Beverages" at bounding box center [207, 101] width 142 height 105
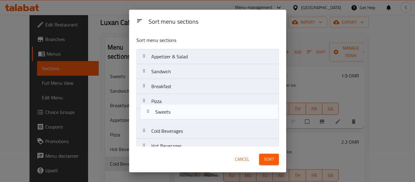
click at [174, 113] on nav "Appetizer & Salad Sweets Sandwich Breakfast Pizza Cold Beverages Hot Beverages" at bounding box center [207, 101] width 142 height 105
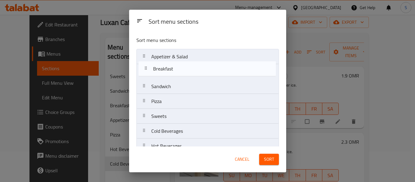
drag, startPoint x: 178, startPoint y: 90, endPoint x: 180, endPoint y: 70, distance: 19.8
click at [180, 70] on nav "Appetizer & Salad Sandwich Breakfast Pizza Sweets Cold Beverages Hot Beverages" at bounding box center [207, 101] width 142 height 105
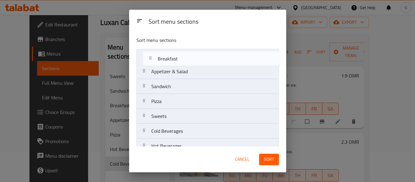
drag, startPoint x: 174, startPoint y: 75, endPoint x: 181, endPoint y: 56, distance: 20.1
click at [181, 56] on nav "Appetizer & Salad Breakfast Sandwich Pizza Sweets Cold Beverages Hot Beverages" at bounding box center [207, 101] width 142 height 105
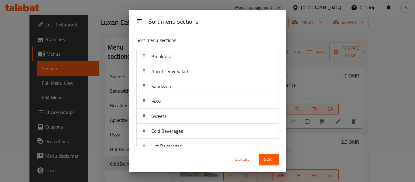
scroll to position [10, 0]
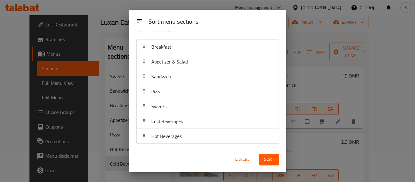
click at [270, 159] on span "Sort" at bounding box center [269, 159] width 10 height 8
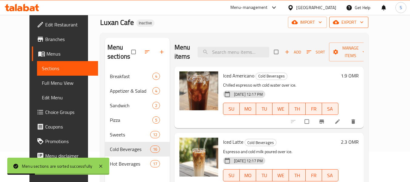
click at [364, 23] on span "export" at bounding box center [348, 23] width 29 height 8
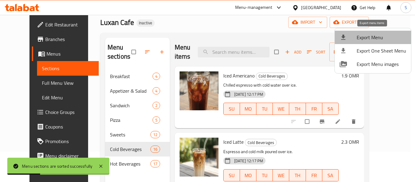
click at [374, 39] on span "Export Menu" at bounding box center [380, 37] width 49 height 7
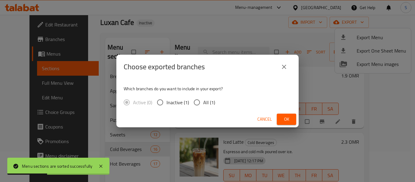
drag, startPoint x: 207, startPoint y: 103, endPoint x: 250, endPoint y: 117, distance: 45.5
click at [207, 103] on span "All (1)" at bounding box center [209, 102] width 12 height 7
click at [203, 103] on input "All (1)" at bounding box center [196, 102] width 13 height 13
radio input "true"
click at [286, 120] on span "Ok" at bounding box center [286, 119] width 10 height 8
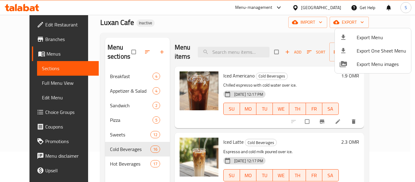
click at [200, 36] on div at bounding box center [207, 91] width 415 height 182
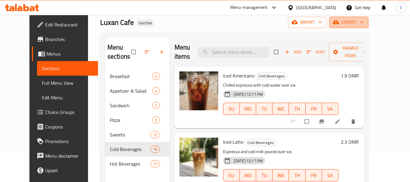
click at [364, 21] on span "export" at bounding box center [348, 23] width 29 height 8
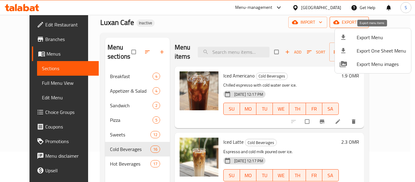
click at [369, 32] on li "Export Menu" at bounding box center [372, 37] width 76 height 13
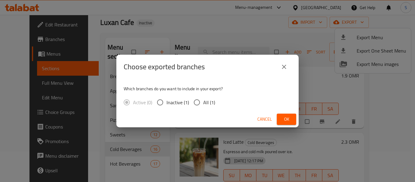
click at [201, 103] on input "All (1)" at bounding box center [196, 102] width 13 height 13
radio input "true"
click at [281, 117] on span "Ok" at bounding box center [286, 119] width 10 height 8
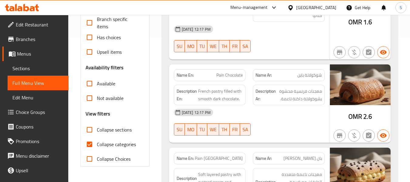
scroll to position [152, 0]
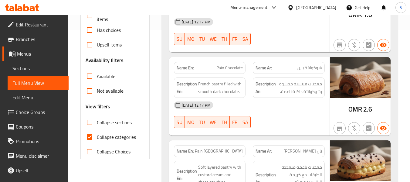
click at [110, 136] on span "Collapse categories" at bounding box center [116, 136] width 39 height 7
click at [97, 136] on input "Collapse categories" at bounding box center [89, 137] width 15 height 15
checkbox input "false"
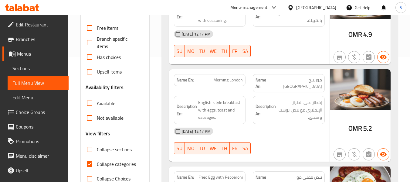
scroll to position [182, 0]
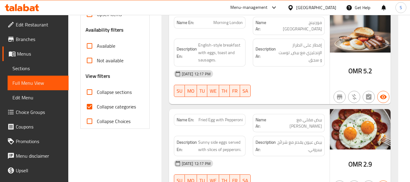
click at [120, 106] on span "Collapse categories" at bounding box center [116, 106] width 39 height 7
click at [97, 106] on input "Collapse categories" at bounding box center [89, 106] width 15 height 15
checkbox input "false"
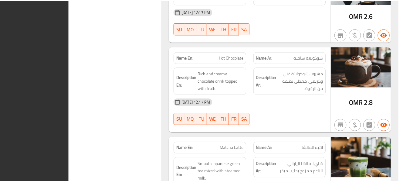
scroll to position [5416, 0]
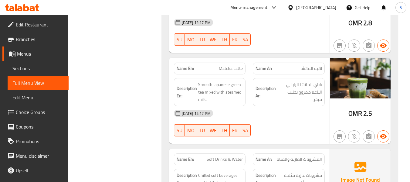
click at [25, 39] on span "Branches" at bounding box center [40, 39] width 48 height 7
